Goal: Information Seeking & Learning: Learn about a topic

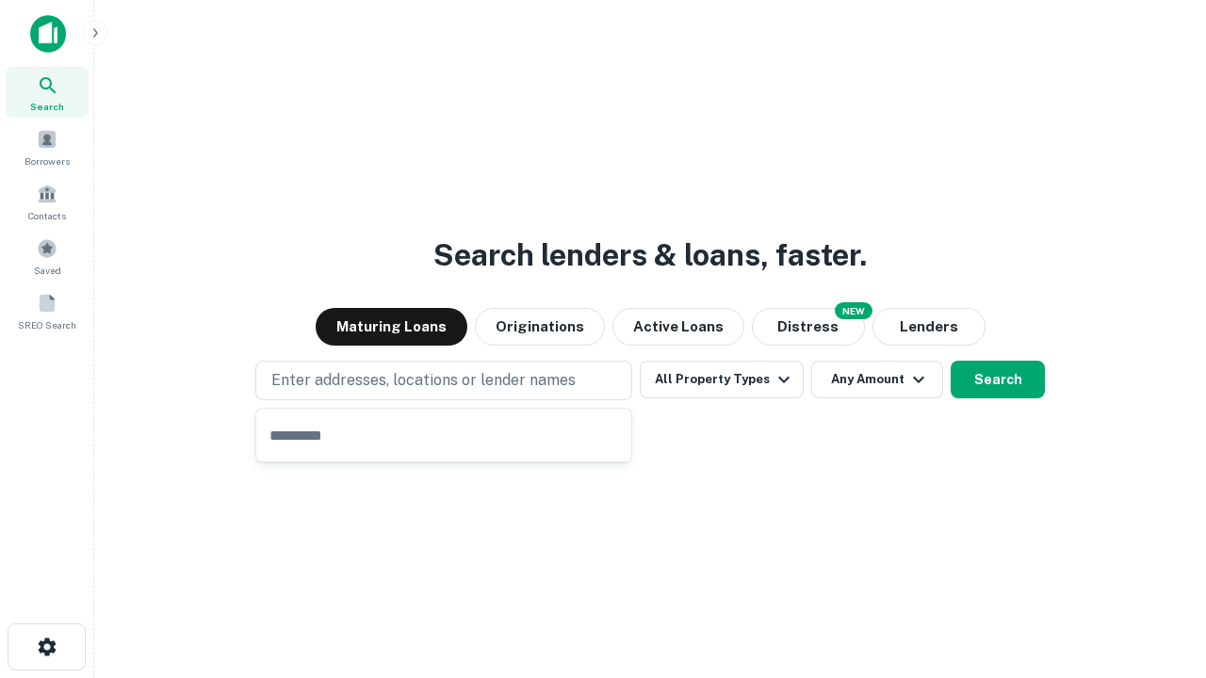
type input "**********"
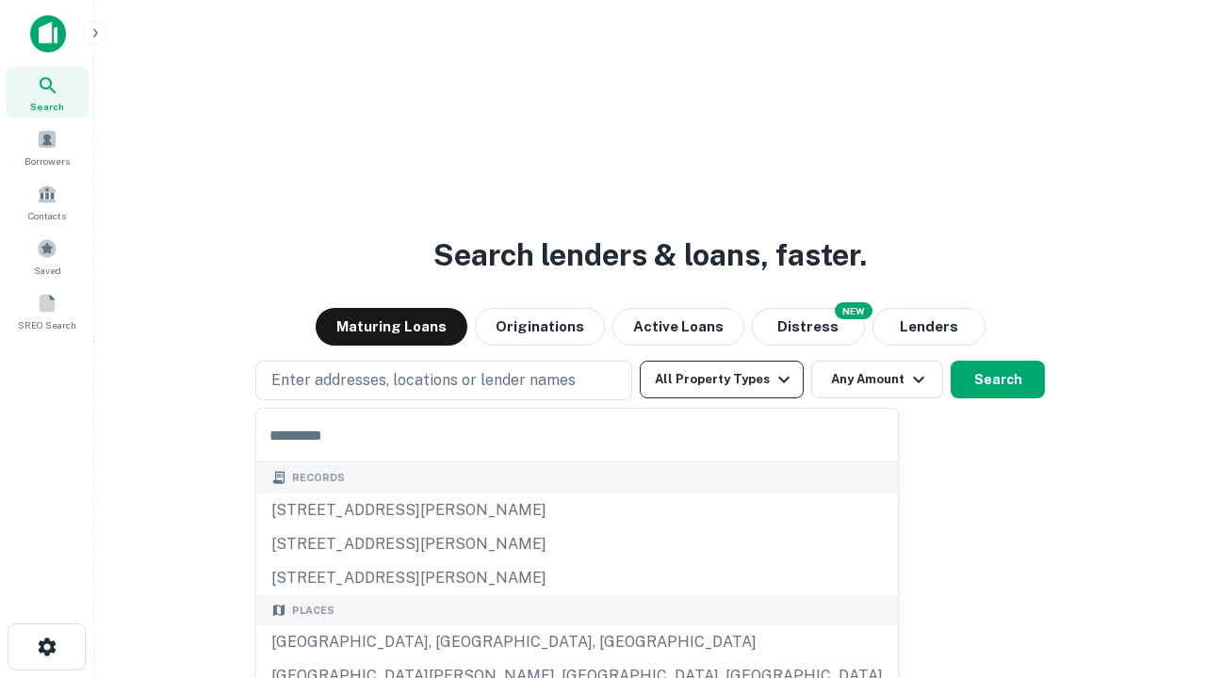
click at [722, 380] on button "All Property Types" at bounding box center [722, 380] width 164 height 38
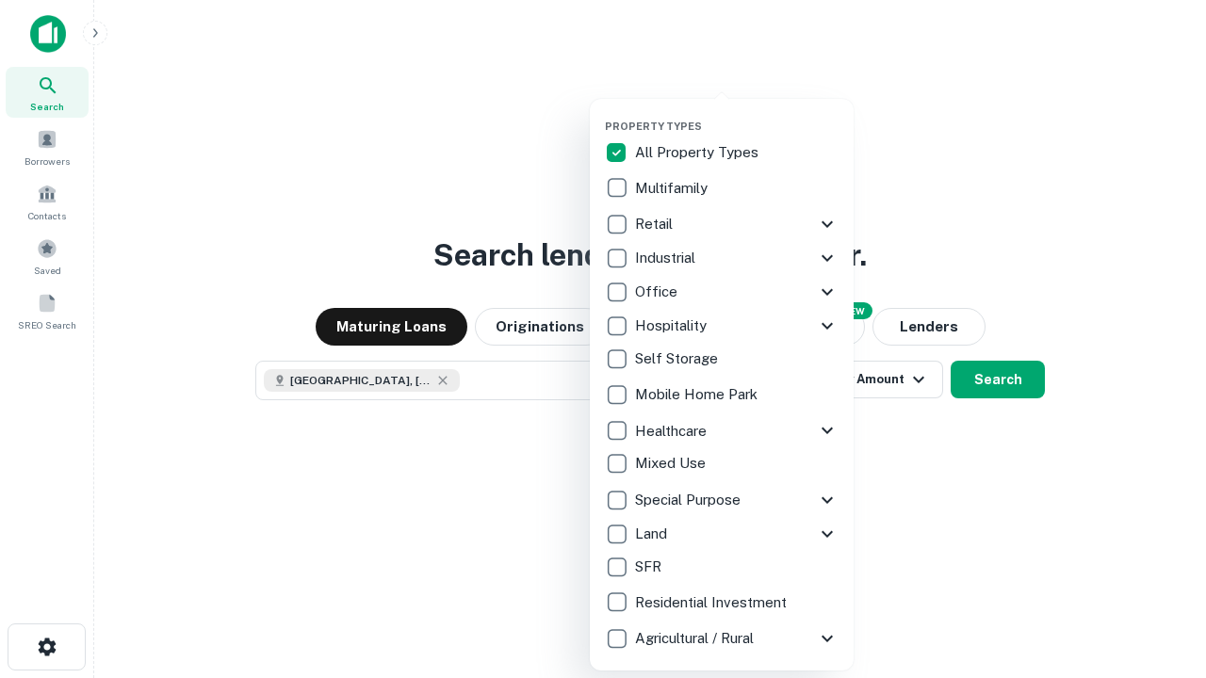
click at [737, 114] on button "button" at bounding box center [737, 114] width 264 height 1
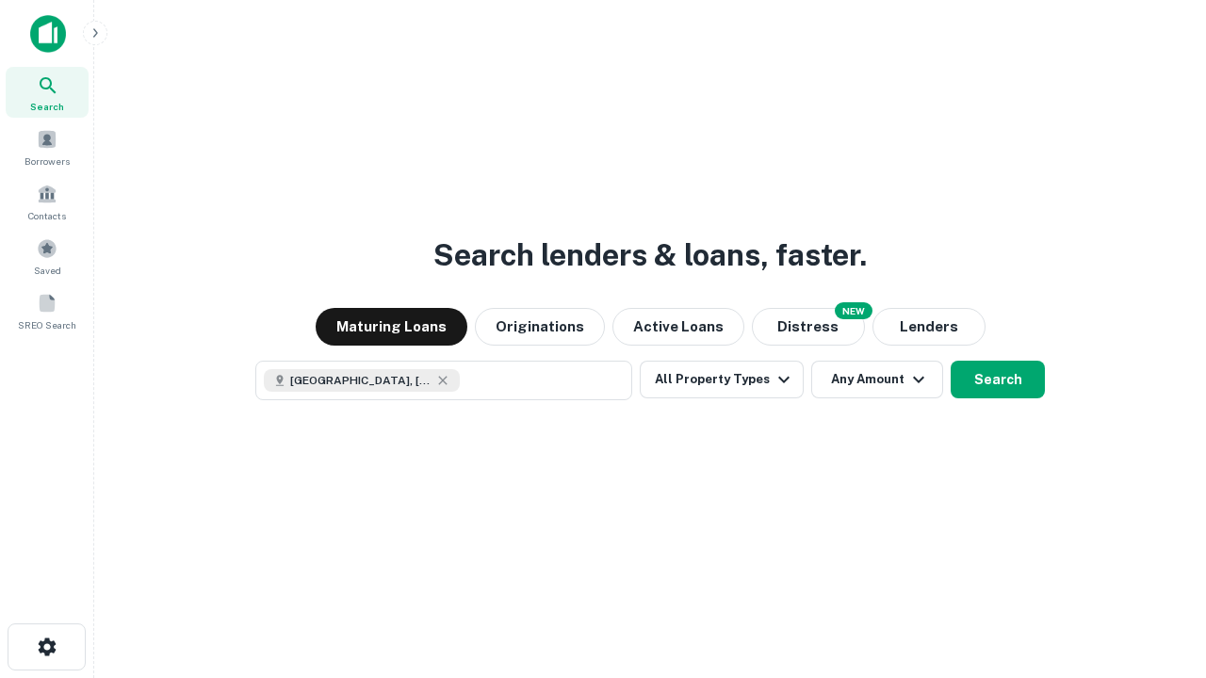
scroll to position [30, 0]
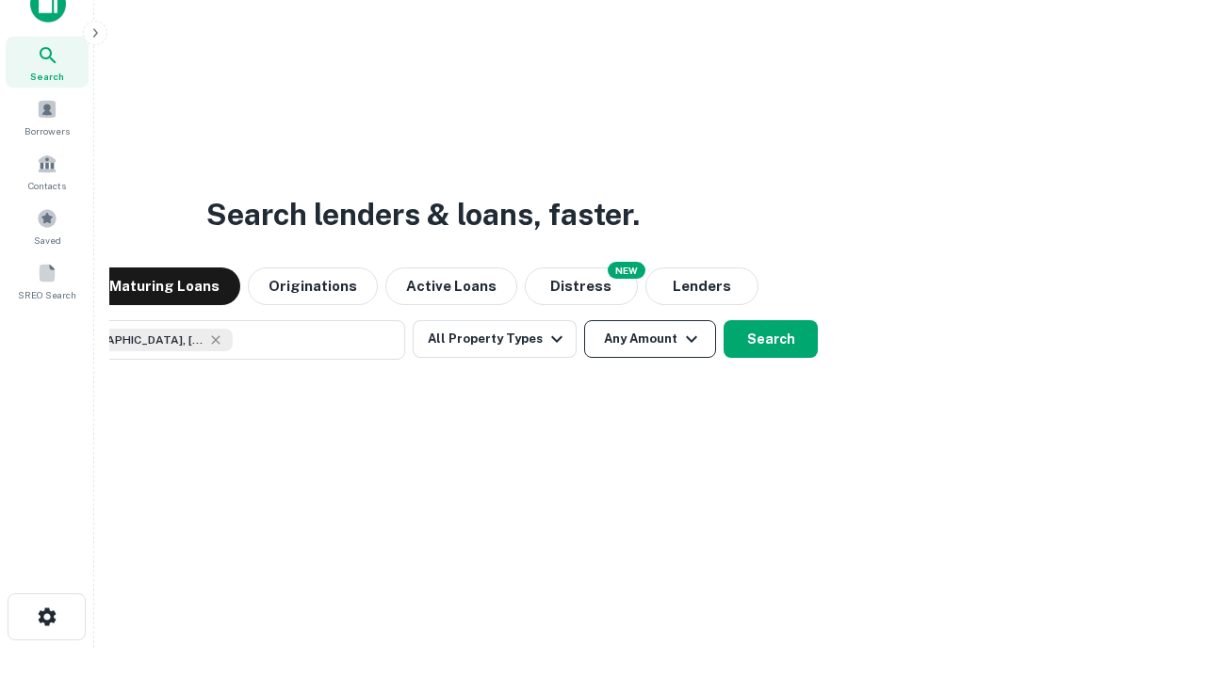
click at [584, 320] on button "Any Amount" at bounding box center [650, 339] width 132 height 38
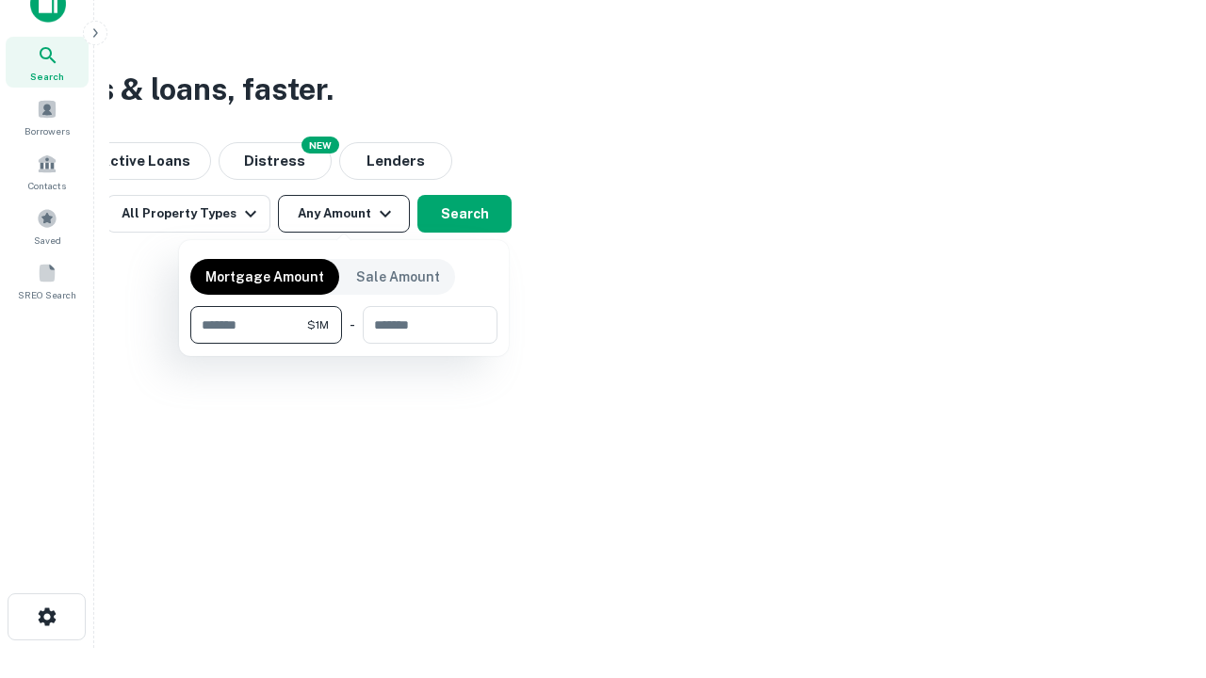
type input "*******"
click at [344, 344] on button "button" at bounding box center [343, 344] width 307 height 1
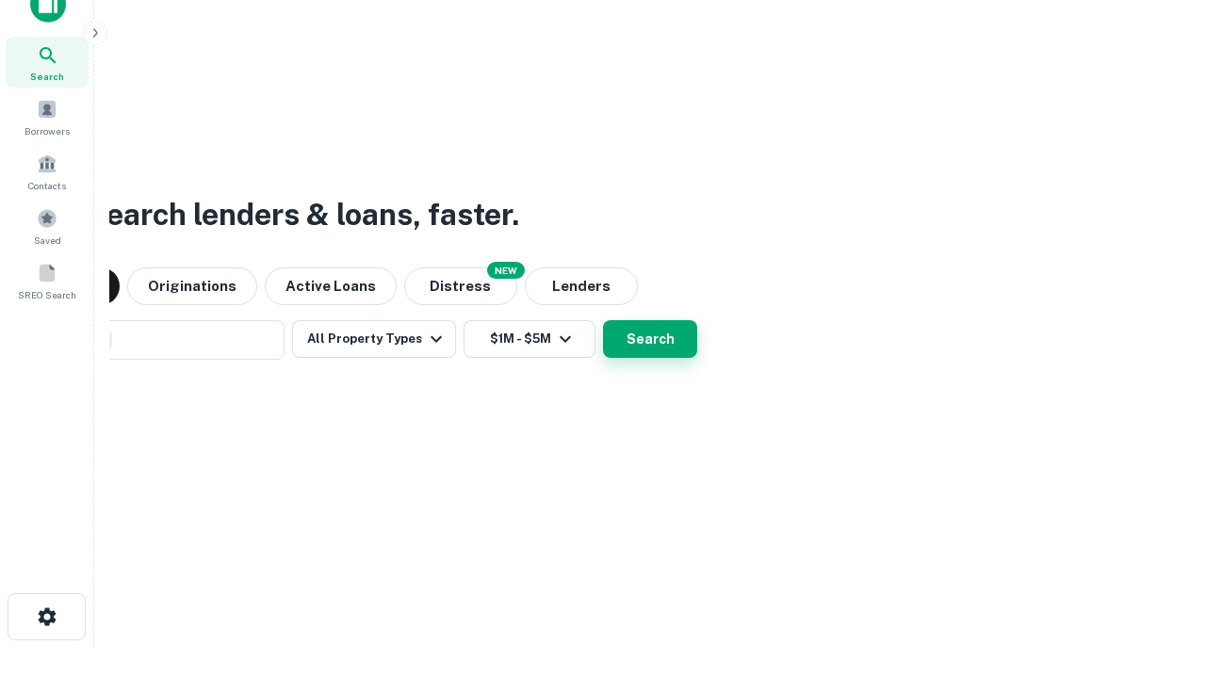
click at [603, 320] on button "Search" at bounding box center [650, 339] width 94 height 38
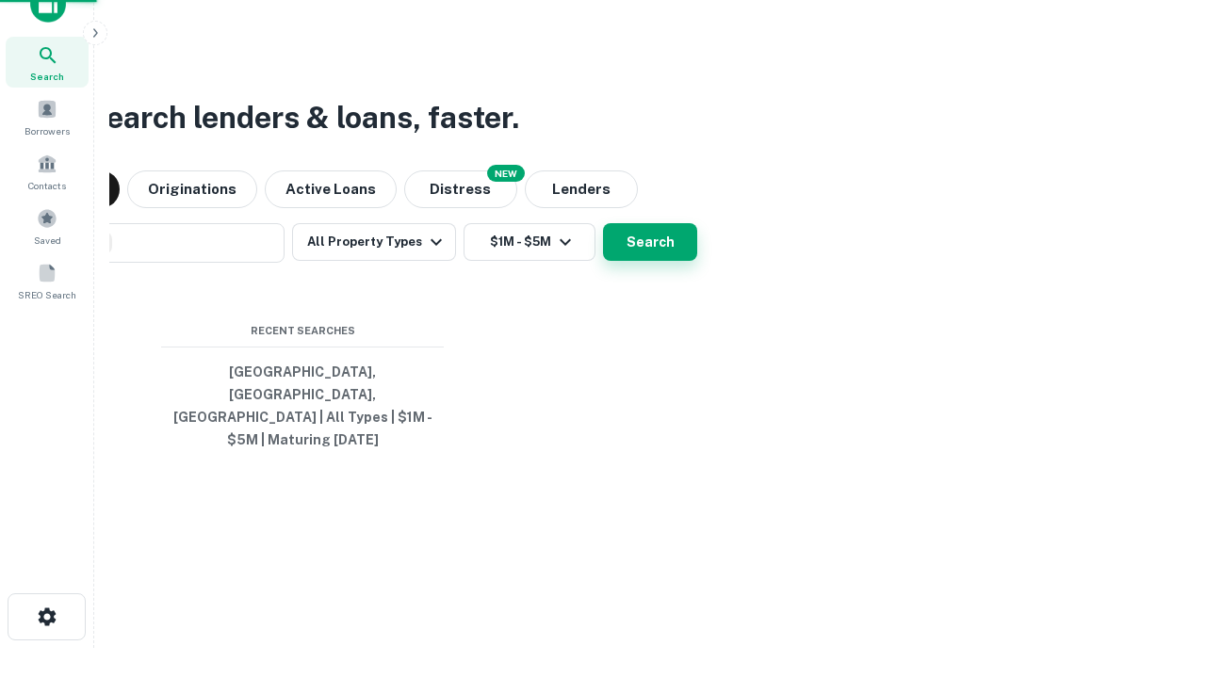
scroll to position [61, 533]
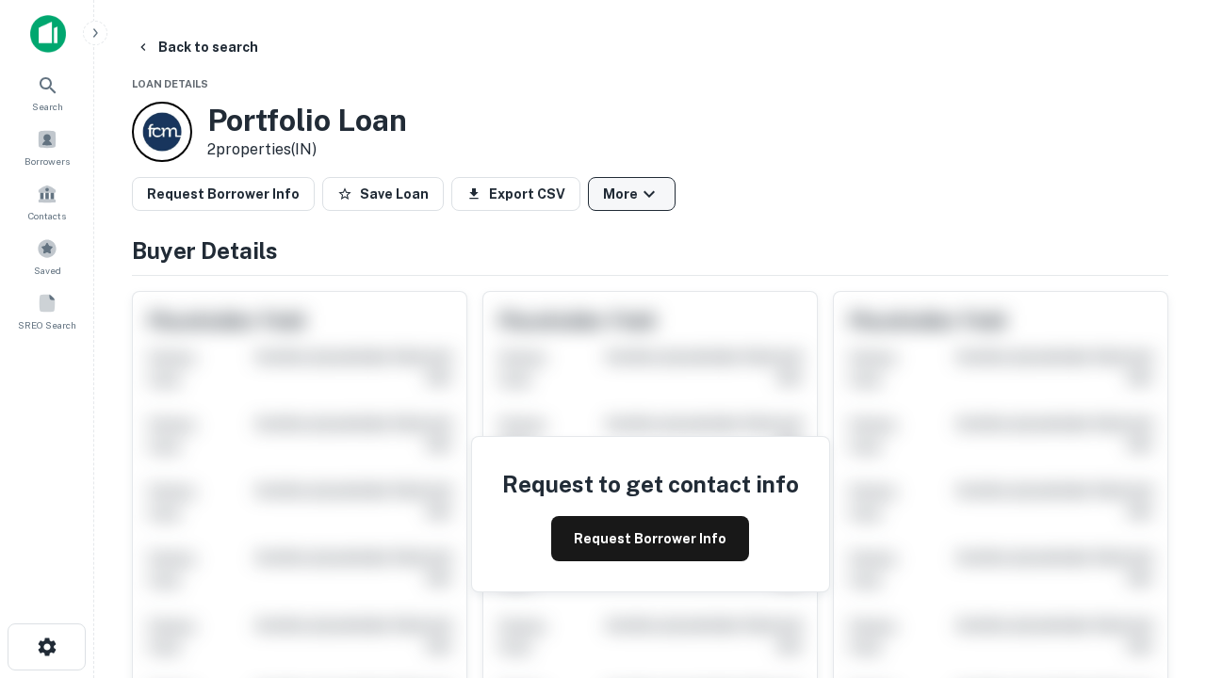
click at [631, 194] on button "More" at bounding box center [632, 194] width 88 height 34
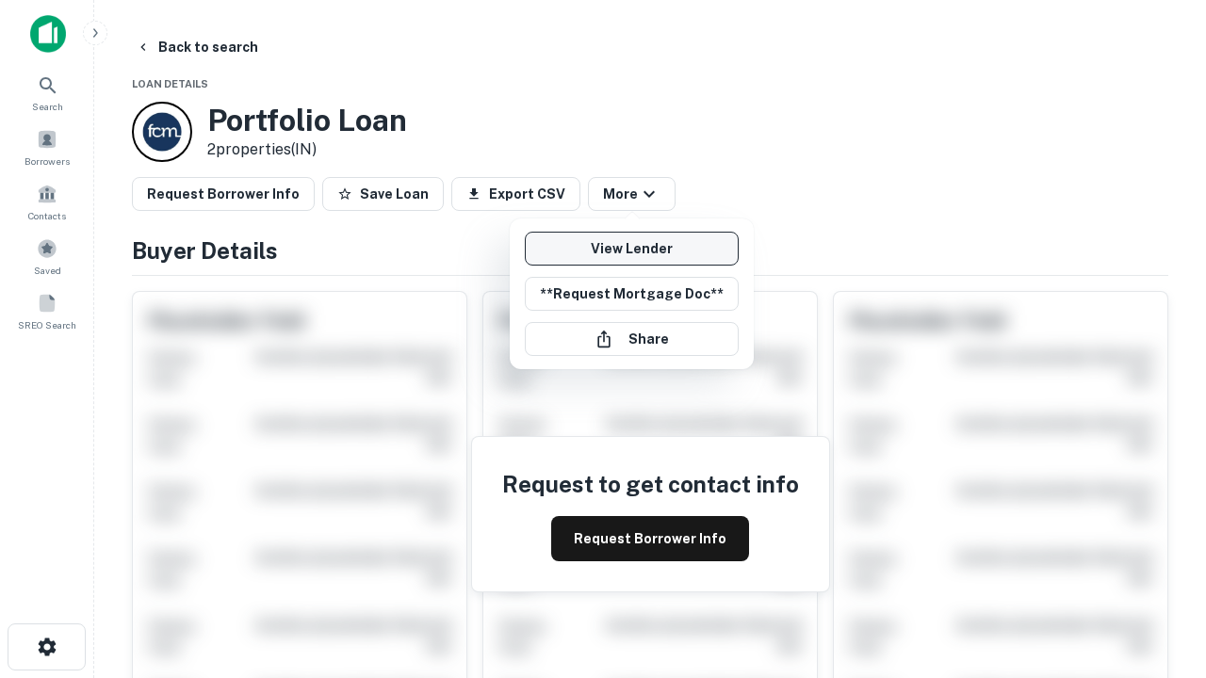
click at [631, 249] on link "View Lender" at bounding box center [632, 249] width 214 height 34
